Goal: Register for event/course

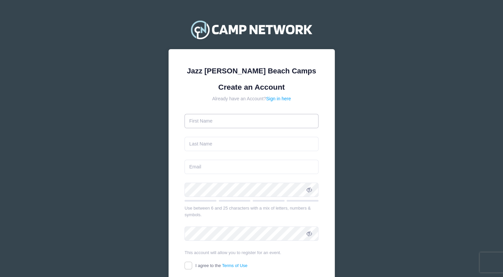
click at [210, 124] on input "text" at bounding box center [251, 121] width 134 height 14
type input "Amanda"
type input "Wright"
type input "[EMAIL_ADDRESS][DOMAIN_NAME]"
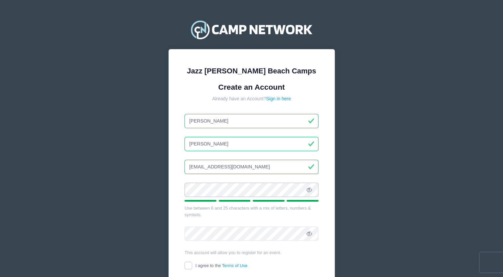
scroll to position [23, 0]
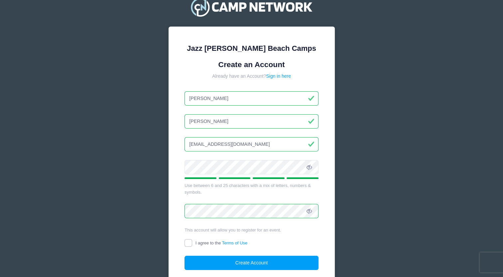
click at [187, 242] on input "I agree to the Terms of Use" at bounding box center [188, 243] width 8 height 8
checkbox input "true"
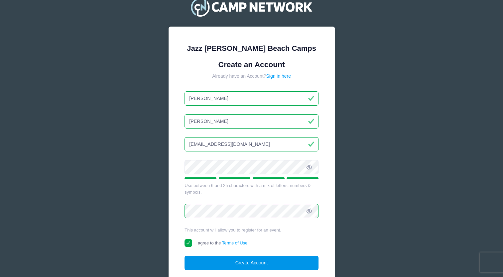
click at [203, 261] on button "Create Account" at bounding box center [251, 263] width 134 height 14
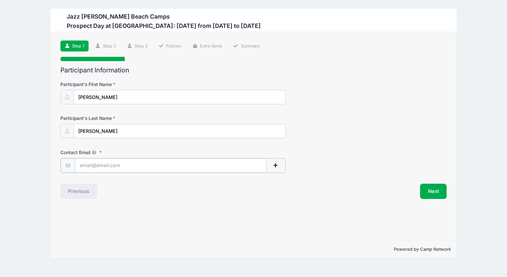
click at [108, 167] on input "Contact Email" at bounding box center [171, 165] width 192 height 14
type input "[EMAIL_ADDRESS][DOMAIN_NAME]"
click at [279, 163] on button "button" at bounding box center [275, 165] width 19 height 14
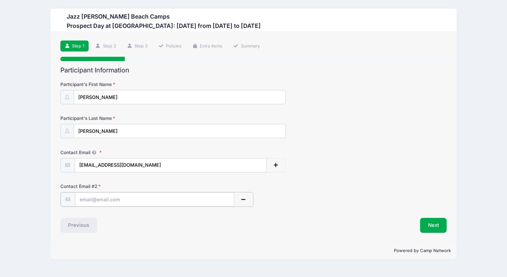
click at [129, 203] on input "text" at bounding box center [154, 199] width 159 height 14
type input "[EMAIL_ADDRESS][DOMAIN_NAME]"
click at [436, 222] on button "Next" at bounding box center [433, 224] width 27 height 15
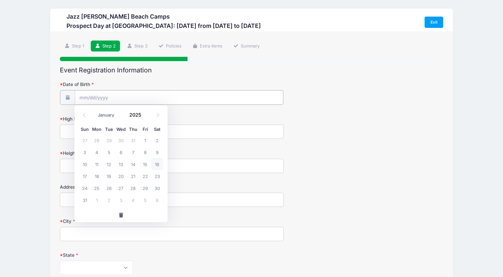
click at [107, 97] on input "Date of Birth" at bounding box center [179, 97] width 208 height 14
click at [104, 113] on select "January February March April May June July August September October November De…" at bounding box center [109, 115] width 30 height 9
click at [94, 111] on select "January February March April May June July August September October November De…" at bounding box center [109, 115] width 30 height 9
click at [146, 139] on span "1" at bounding box center [145, 140] width 12 height 12
type input "[DATE]"
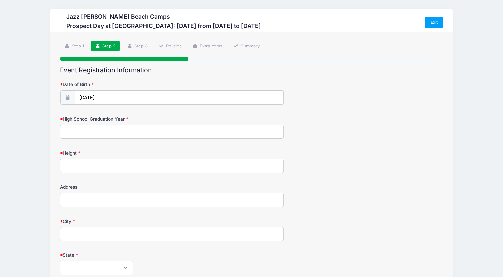
click at [112, 99] on input "[DATE]" at bounding box center [179, 97] width 208 height 14
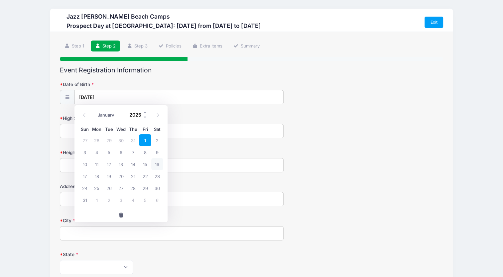
click at [136, 114] on input "2025" at bounding box center [137, 115] width 22 height 10
click at [143, 112] on span at bounding box center [145, 112] width 5 height 5
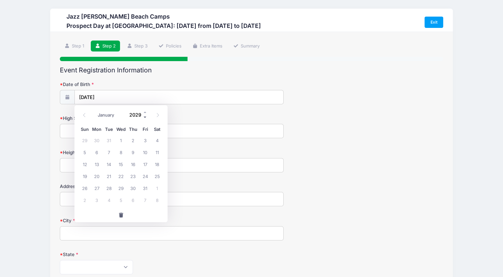
click at [145, 117] on span at bounding box center [145, 117] width 5 height 5
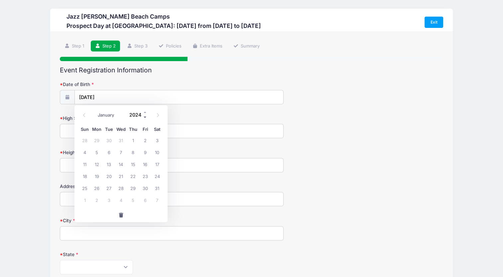
click at [145, 117] on span at bounding box center [145, 117] width 5 height 5
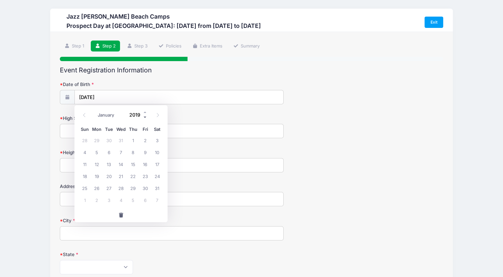
click at [145, 117] on span at bounding box center [145, 117] width 5 height 5
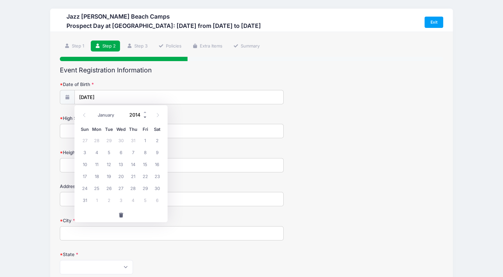
click at [145, 117] on span at bounding box center [145, 117] width 5 height 5
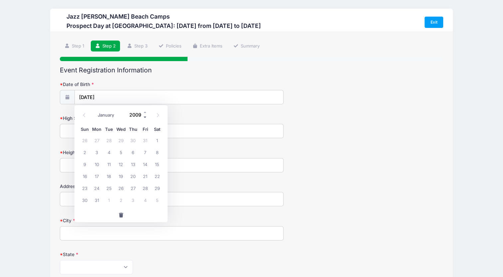
click at [145, 117] on span at bounding box center [145, 117] width 5 height 5
type input "2008"
click at [142, 94] on input "[DATE]" at bounding box center [179, 97] width 208 height 14
click at [143, 142] on span "1" at bounding box center [145, 140] width 12 height 12
type input "[DATE]"
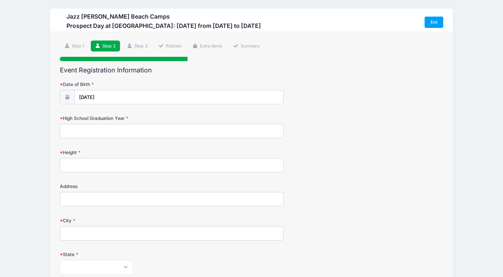
click at [120, 130] on input "High School Graduation Year" at bounding box center [171, 131] width 223 height 14
type input "2026"
click at [96, 161] on input "Height" at bounding box center [171, 165] width 223 height 14
type input "5'8""
click at [76, 199] on input "Address" at bounding box center [171, 199] width 223 height 14
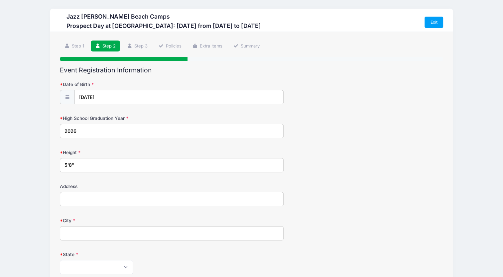
type input "[STREET_ADDRESS]"
type input "Franklin"
type input "37069"
click at [92, 265] on select "[US_STATE] [US_STATE] [US_STATE] [US_STATE] [US_STATE] Armed Forces Africa Arme…" at bounding box center [96, 267] width 73 height 14
select select "TN"
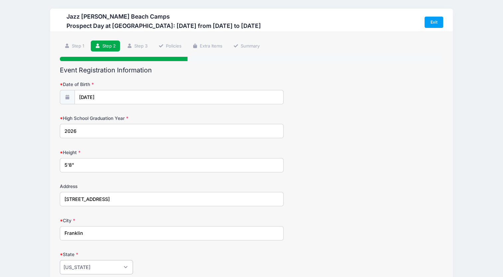
click at [60, 260] on select "[US_STATE] [US_STATE] [US_STATE] [US_STATE] [US_STATE] Armed Forces Africa Arme…" at bounding box center [96, 267] width 73 height 14
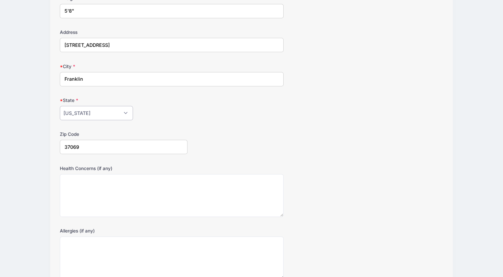
scroll to position [155, 0]
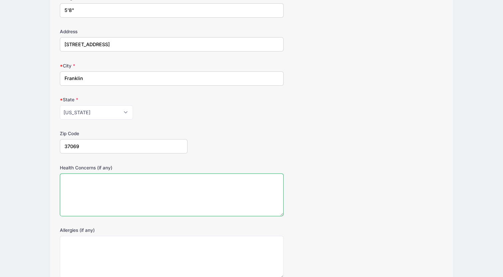
click at [142, 190] on textarea "Health Concerns (if any)" at bounding box center [171, 194] width 223 height 43
type textarea "none"
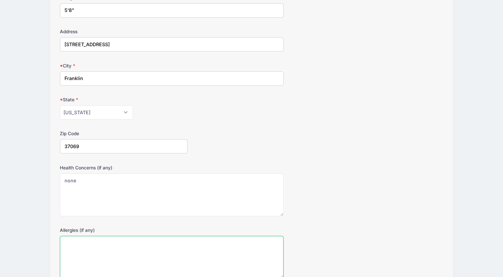
click at [112, 245] on textarea "Allergies (if any)" at bounding box center [171, 257] width 223 height 43
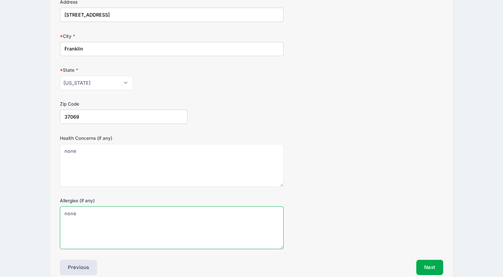
scroll to position [216, 0]
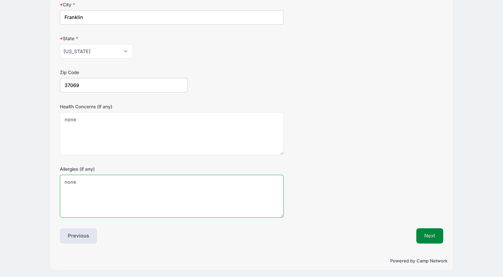
type textarea "none"
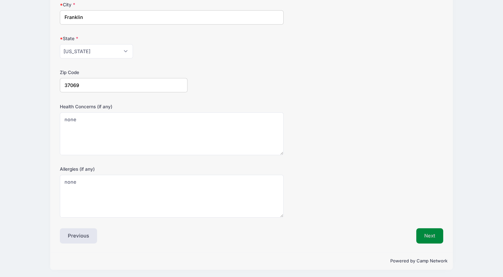
click at [432, 233] on button "Next" at bounding box center [429, 235] width 27 height 15
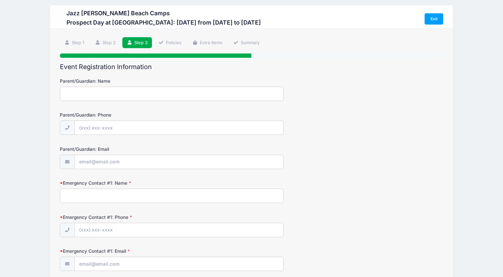
scroll to position [0, 0]
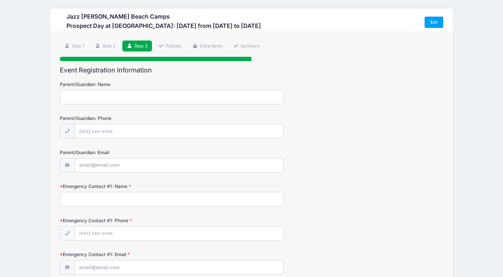
click at [160, 100] on input "Parent/Guardian: Name" at bounding box center [171, 97] width 223 height 14
type input "a"
type input "[PERSON_NAME]"
click at [138, 128] on input "Parent/Guardian: Phone" at bounding box center [179, 131] width 208 height 14
type input "[PHONE_NUMBER]"
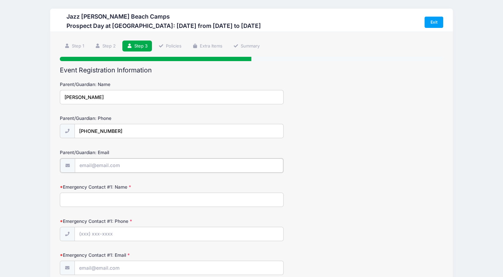
click at [97, 167] on input "Parent/Guardian: Email" at bounding box center [179, 165] width 208 height 14
type input "[EMAIL_ADDRESS][DOMAIN_NAME]"
click at [95, 200] on input "Emergency Contact #1: Name" at bounding box center [171, 199] width 223 height 14
type input "J"
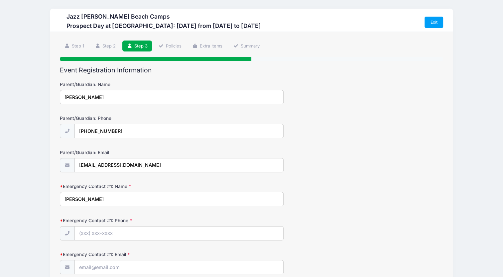
type input "[PERSON_NAME]"
click at [100, 235] on input "Emergency Contact #1: Phone" at bounding box center [179, 234] width 208 height 14
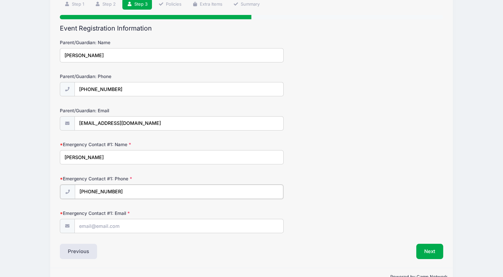
scroll to position [43, 0]
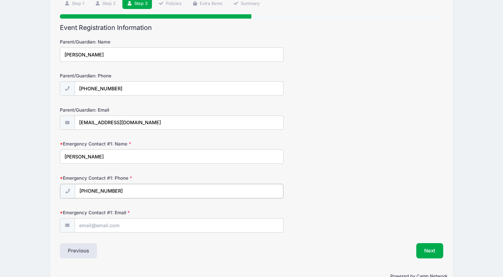
type input "[PHONE_NUMBER]"
click at [104, 224] on input "Emergency Contact #1: Email" at bounding box center [179, 225] width 208 height 14
type input "[EMAIL_ADDRESS][DOMAIN_NAME]"
click at [316, 175] on div "Emergency Contact #1: Phone [PHONE_NUMBER]" at bounding box center [251, 186] width 383 height 23
drag, startPoint x: 107, startPoint y: 156, endPoint x: 53, endPoint y: 154, distance: 53.8
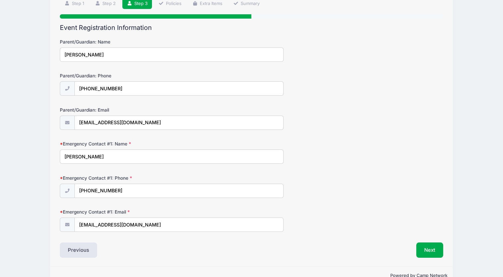
click at [53, 154] on div "Step 3 /7 Step 1 Step 2 Step 3 Policies Extra Items Summary Participant Informa…" at bounding box center [251, 127] width 402 height 277
type input "[PERSON_NAME]"
click at [98, 191] on input "[PHONE_NUMBER]" at bounding box center [179, 191] width 208 height 14
click at [119, 191] on input "[PHONE_NUMBER]" at bounding box center [179, 191] width 208 height 14
type input "[PHONE_NUMBER]"
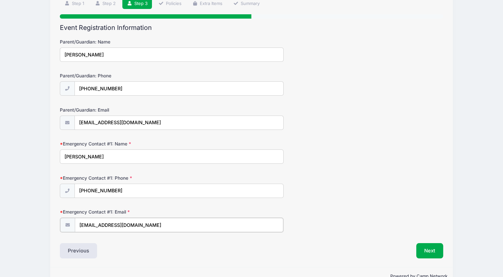
click at [131, 223] on input "[EMAIL_ADDRESS][DOMAIN_NAME]" at bounding box center [179, 225] width 208 height 14
drag, startPoint x: 143, startPoint y: 225, endPoint x: 65, endPoint y: 224, distance: 77.7
click at [65, 224] on div "[EMAIL_ADDRESS][DOMAIN_NAME]" at bounding box center [171, 225] width 223 height 15
type input "[EMAIL_ADDRESS][DOMAIN_NAME]"
click at [428, 249] on button "Next" at bounding box center [429, 249] width 27 height 15
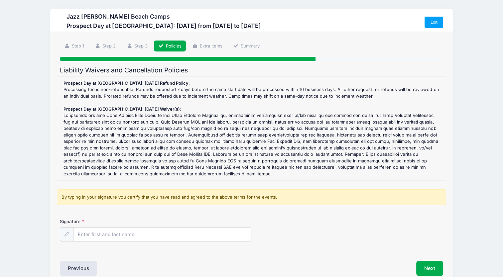
scroll to position [0, 0]
click at [134, 235] on input "Signature" at bounding box center [161, 235] width 177 height 14
type input "[PERSON_NAME]"
click at [142, 255] on div "Liability Waivers and Cancellation Policies Prospect Day at [GEOGRAPHIC_DATA]: …" at bounding box center [251, 171] width 383 height 210
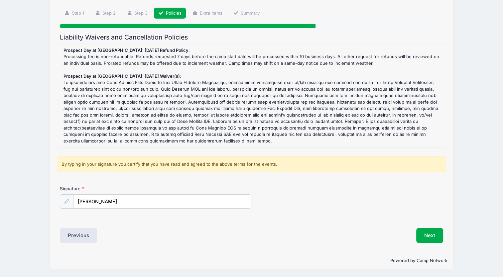
scroll to position [33, 0]
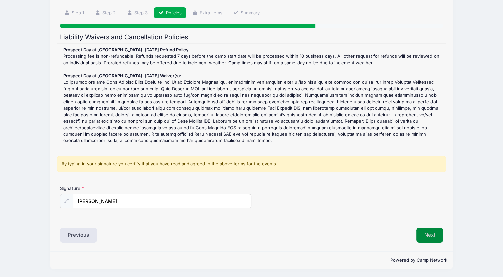
click at [429, 233] on button "Next" at bounding box center [429, 235] width 27 height 15
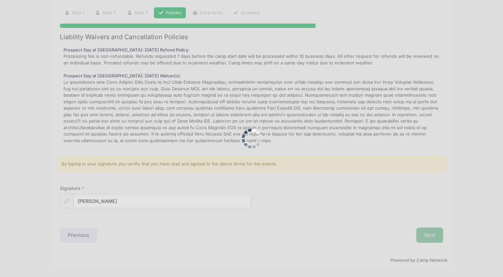
scroll to position [0, 0]
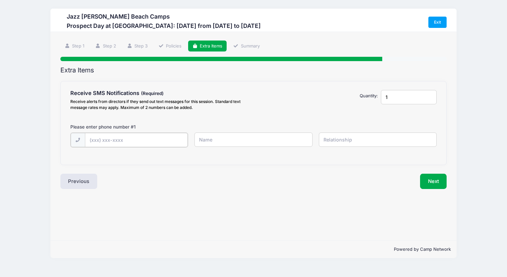
click at [0, 0] on input "text" at bounding box center [0, 0] width 0 height 0
type input "[PHONE_NUMBER]"
click at [0, 0] on input "text" at bounding box center [0, 0] width 0 height 0
click at [0, 0] on input "[PERSON_NAME]" at bounding box center [0, 0] width 0 height 0
type input "[PERSON_NAME]"
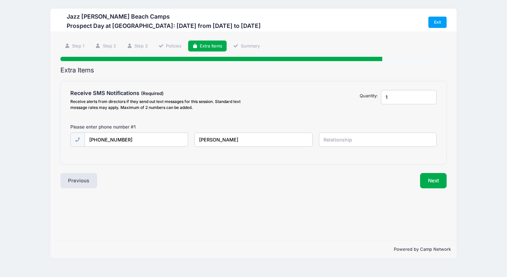
click at [0, 0] on input "text" at bounding box center [0, 0] width 0 height 0
type input "mother"
click at [313, 197] on div "Step 5 /7 Step 1 Step 2 Step 3 Policies Extra Items Summary Participant Informa…" at bounding box center [253, 136] width 406 height 209
click at [430, 99] on input "1" at bounding box center [409, 97] width 56 height 14
type input "2"
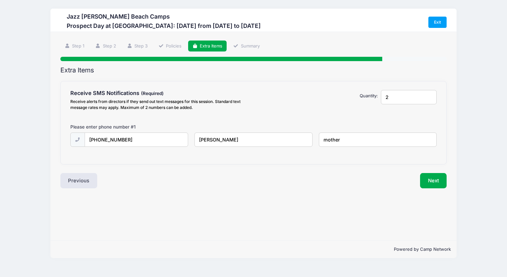
click at [430, 96] on input "2" at bounding box center [409, 97] width 56 height 14
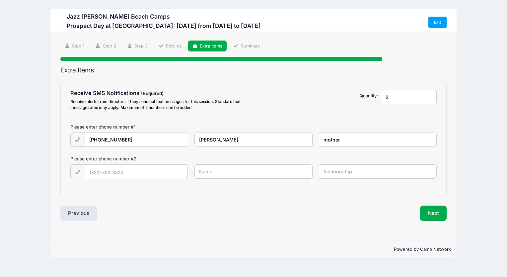
click at [0, 0] on input "text" at bounding box center [0, 0] width 0 height 0
type input "[PHONE_NUMBER]"
click at [0, 0] on input "text" at bounding box center [0, 0] width 0 height 0
type input "[PERSON_NAME]"
type input "s"
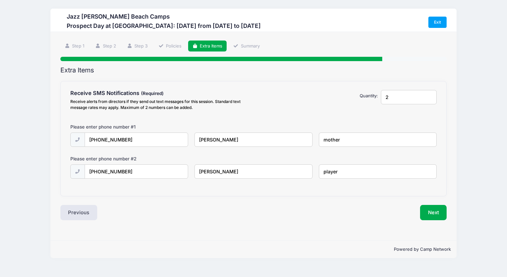
type input "player"
click at [239, 216] on div "Previous" at bounding box center [155, 212] width 197 height 15
click at [430, 211] on button "Next" at bounding box center [433, 212] width 27 height 15
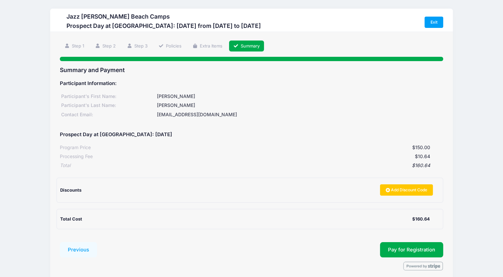
click at [280, 167] on div "$160.64" at bounding box center [249, 165] width 359 height 7
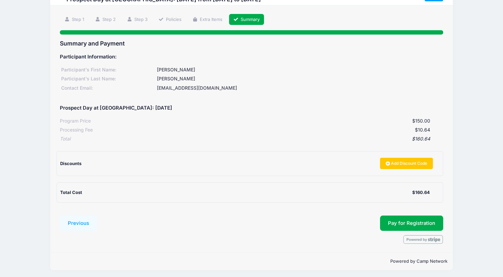
scroll to position [28, 0]
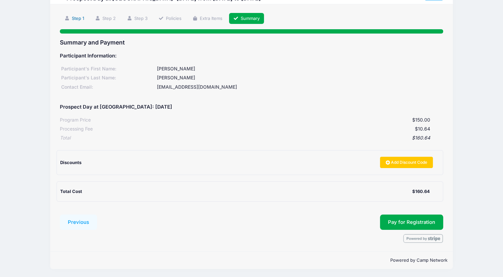
click at [80, 18] on link "Step 1" at bounding box center [74, 18] width 29 height 11
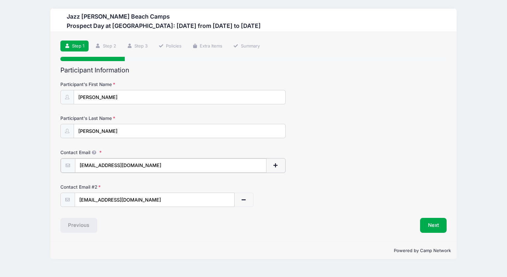
click at [143, 167] on input "[EMAIL_ADDRESS][DOMAIN_NAME]" at bounding box center [171, 165] width 192 height 14
drag, startPoint x: 143, startPoint y: 167, endPoint x: 63, endPoint y: 170, distance: 80.4
click at [63, 170] on div "[EMAIL_ADDRESS][DOMAIN_NAME]" at bounding box center [173, 165] width 226 height 15
click at [63, 170] on div at bounding box center [67, 165] width 15 height 14
click at [157, 197] on input "[EMAIL_ADDRESS][DOMAIN_NAME]" at bounding box center [154, 199] width 159 height 14
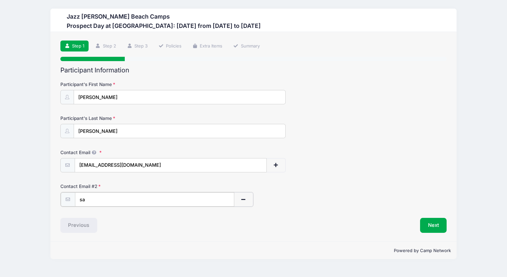
type input "s"
click at [142, 164] on input "[EMAIL_ADDRESS][DOMAIN_NAME]" at bounding box center [171, 165] width 192 height 14
type input "a"
type input "[EMAIL_ADDRESS][DOMAIN_NAME]"
drag, startPoint x: 156, startPoint y: 202, endPoint x: 64, endPoint y: 203, distance: 92.0
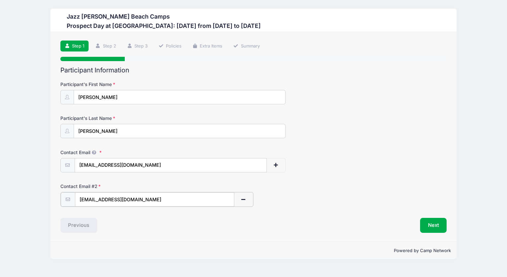
click at [64, 203] on div "[EMAIL_ADDRESS][DOMAIN_NAME]" at bounding box center [156, 199] width 193 height 15
type input "[EMAIL_ADDRESS][DOMAIN_NAME]"
click at [206, 44] on link "Extra Items" at bounding box center [207, 46] width 39 height 11
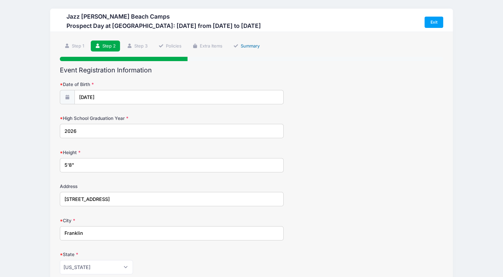
click at [245, 46] on link "Summary" at bounding box center [246, 46] width 35 height 11
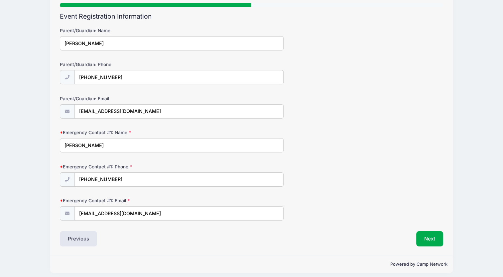
scroll to position [57, 0]
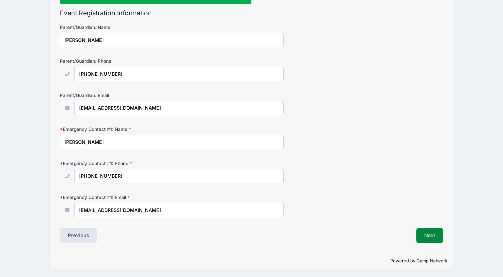
click at [422, 237] on button "Next" at bounding box center [429, 235] width 27 height 15
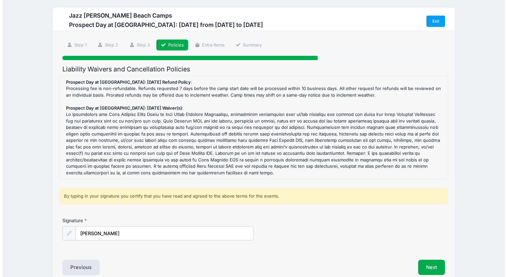
scroll to position [0, 0]
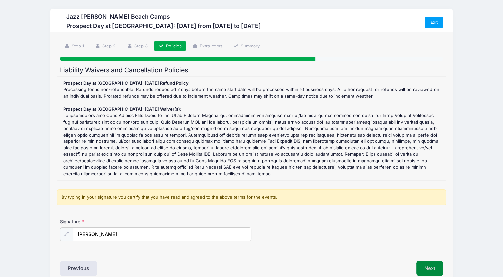
click at [430, 266] on button "Next" at bounding box center [429, 268] width 27 height 15
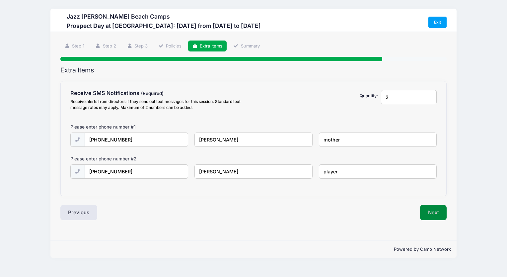
click at [435, 209] on button "Next" at bounding box center [433, 212] width 27 height 15
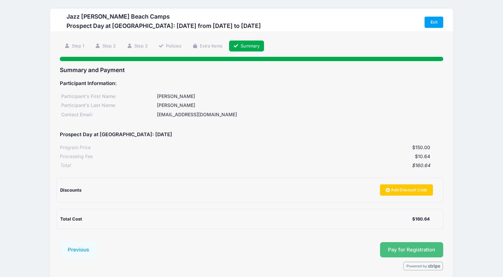
click at [404, 248] on span "Pay for Registration" at bounding box center [411, 250] width 47 height 6
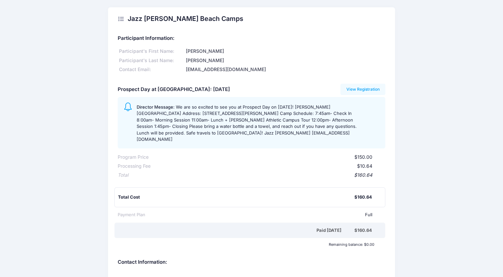
scroll to position [13, 0]
